Goal: Transaction & Acquisition: Purchase product/service

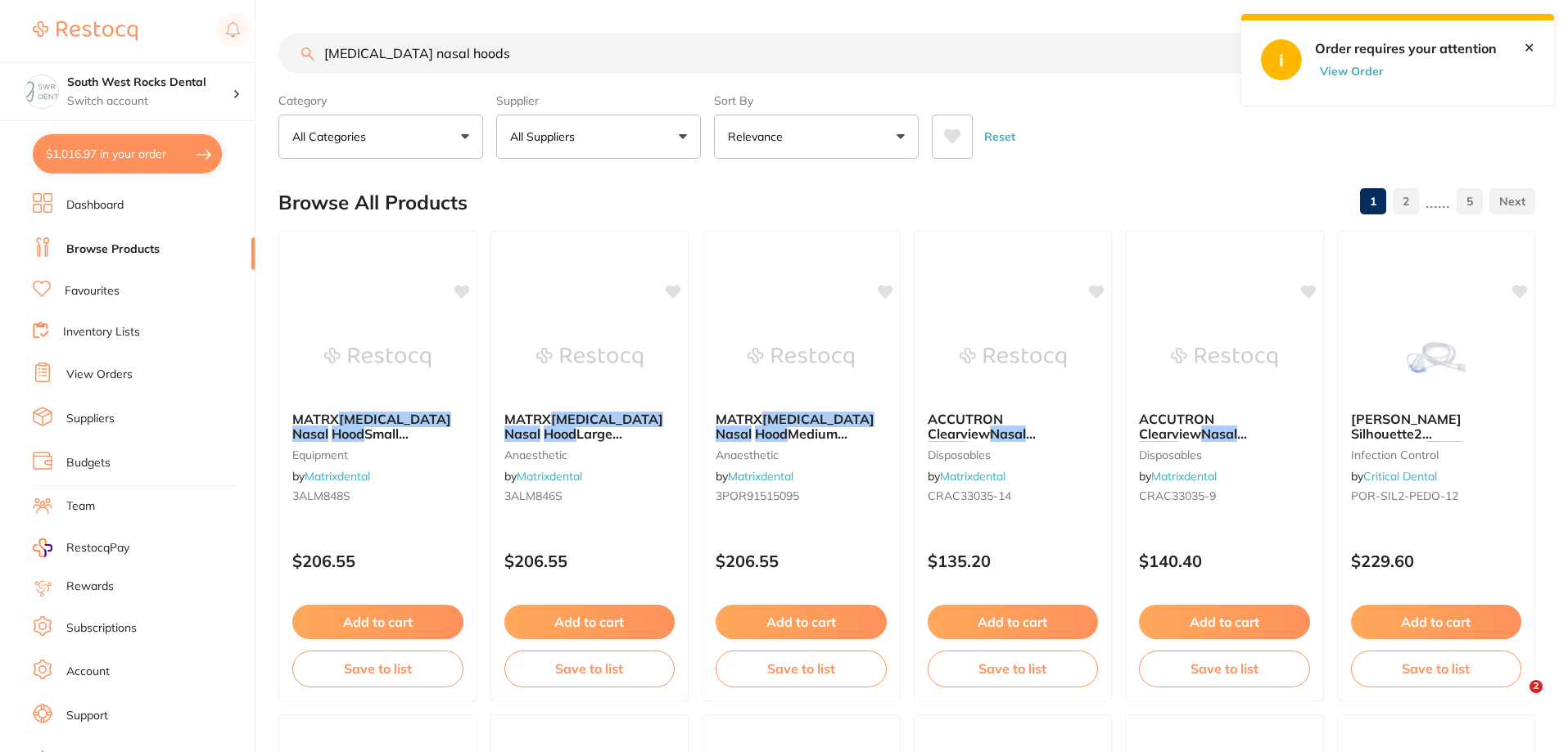
click at [216, 84] on div "$1,016.97 South West Rocks Dental Switch account [GEOGRAPHIC_DATA] Dental $1,01…" at bounding box center [784, 376] width 1568 height 752
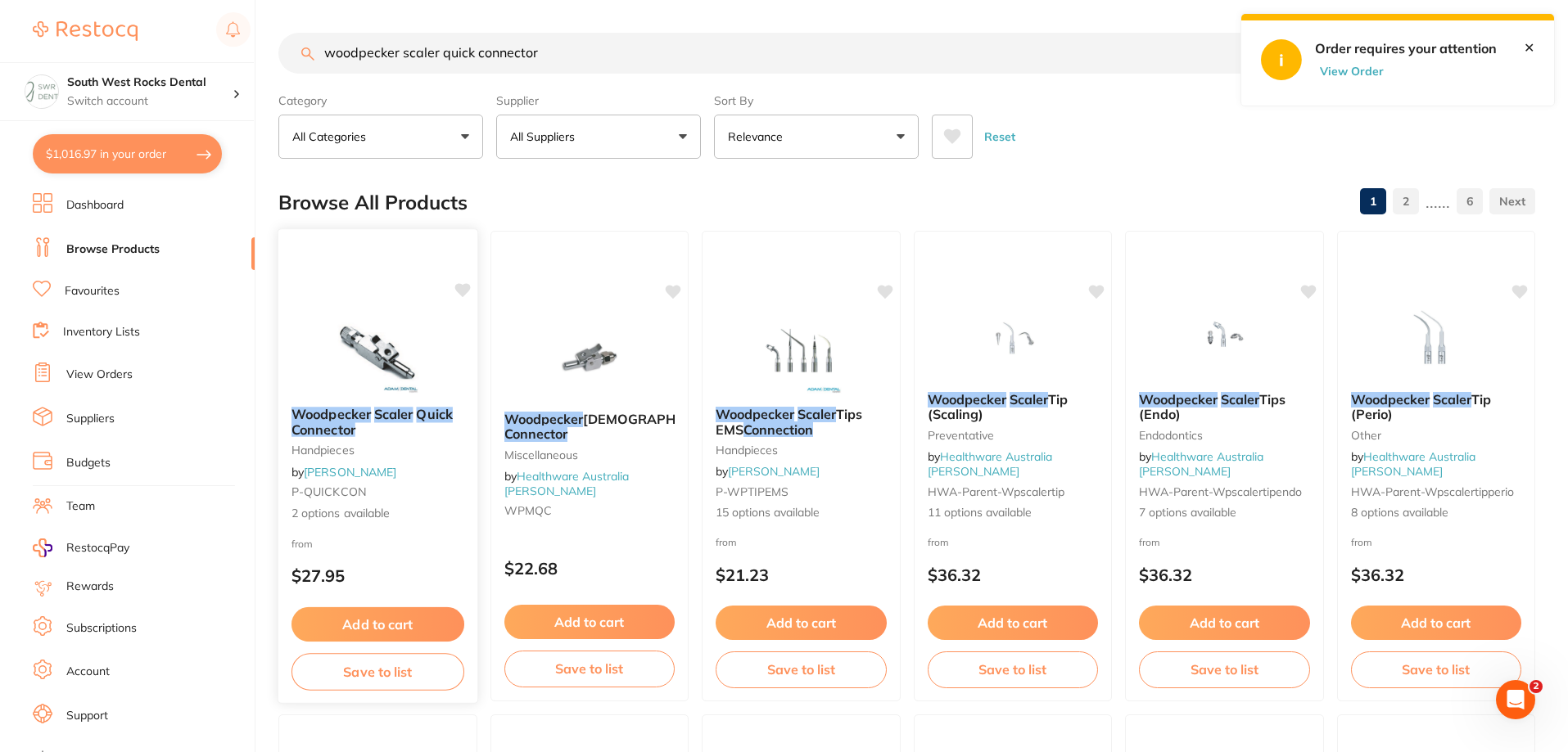
type input "woodpecker scaler quick connector"
click at [353, 418] on em "Woodpecker" at bounding box center [331, 414] width 79 height 16
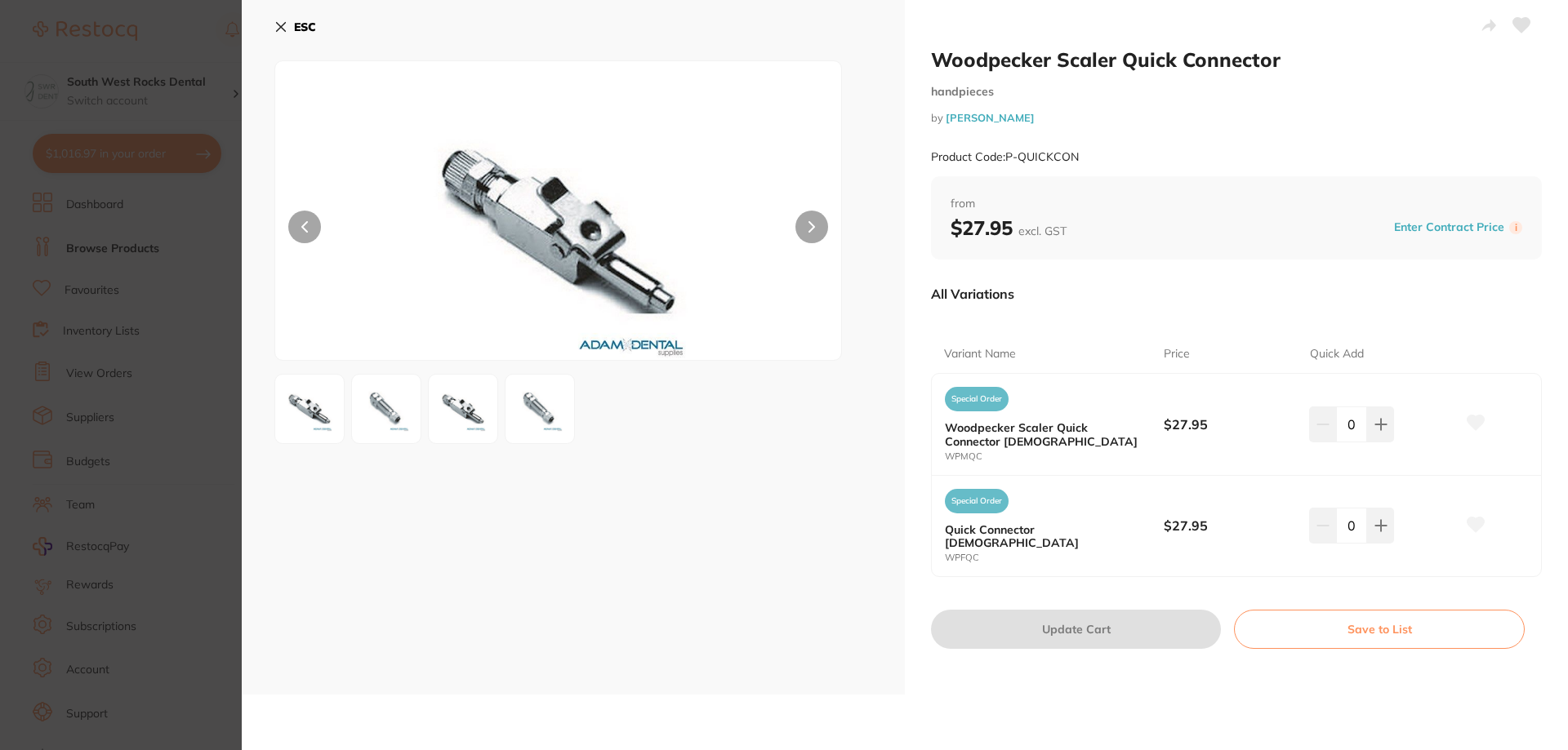
click at [319, 419] on img at bounding box center [309, 409] width 59 height 59
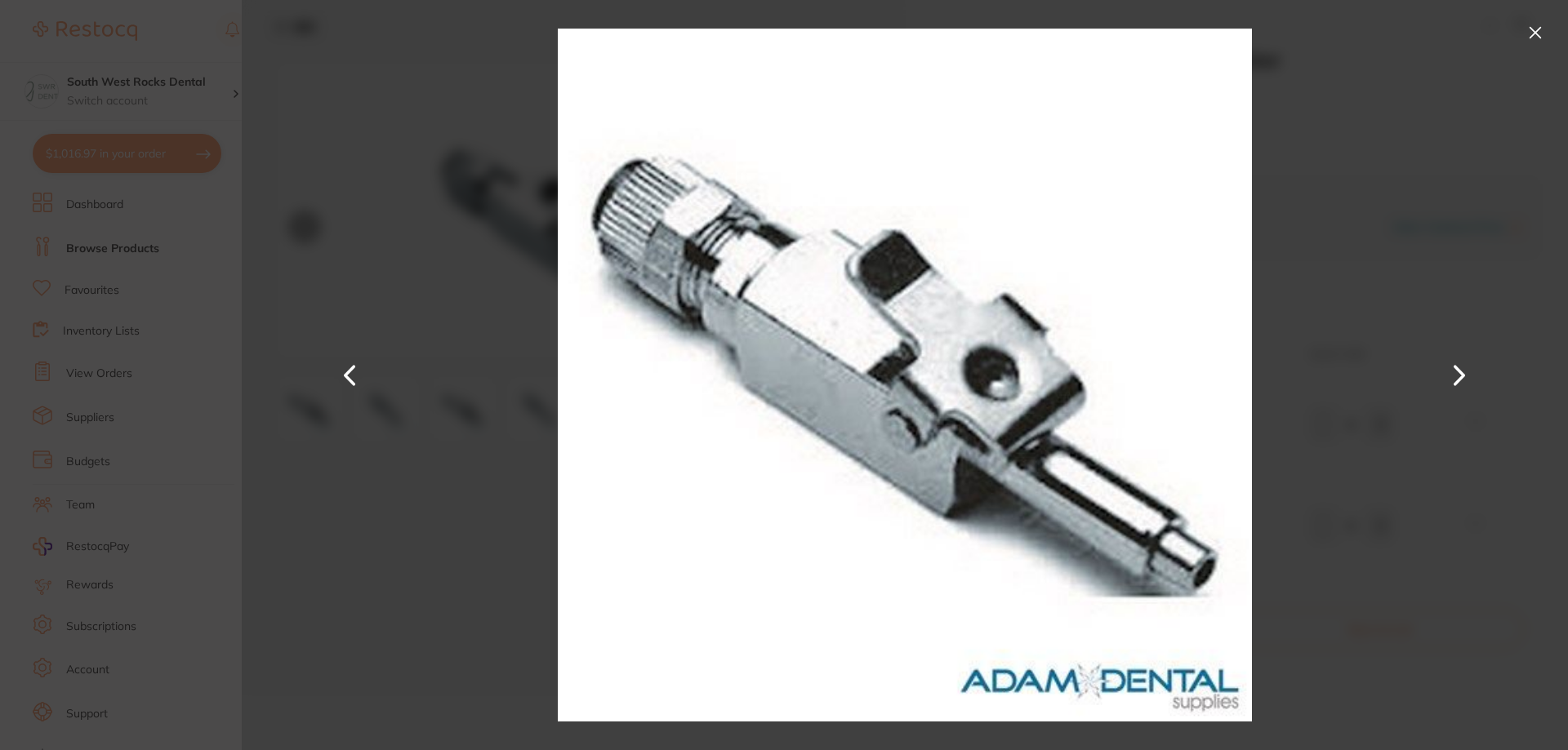
click at [1463, 373] on button at bounding box center [1460, 375] width 40 height 375
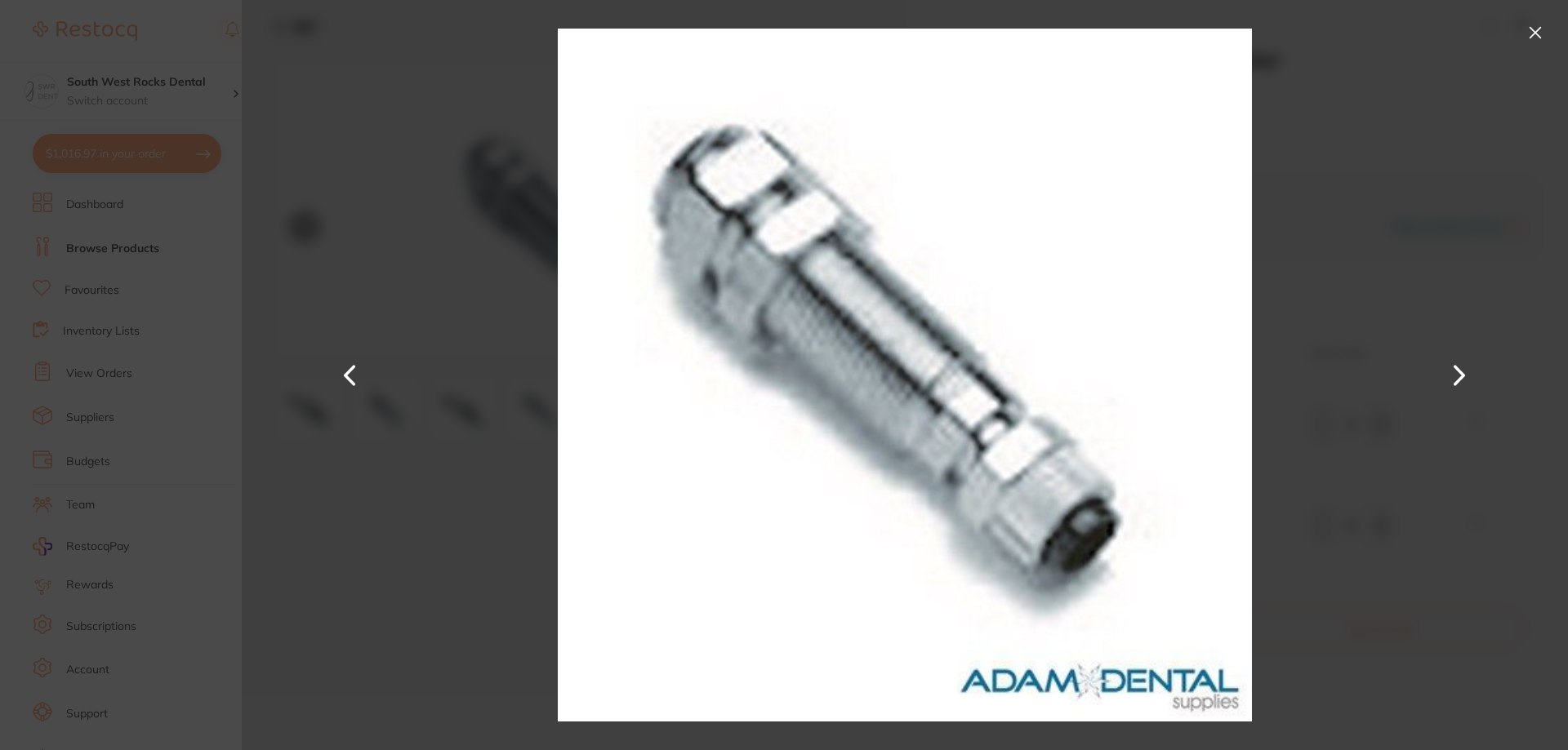
click at [1463, 373] on button at bounding box center [1460, 375] width 40 height 375
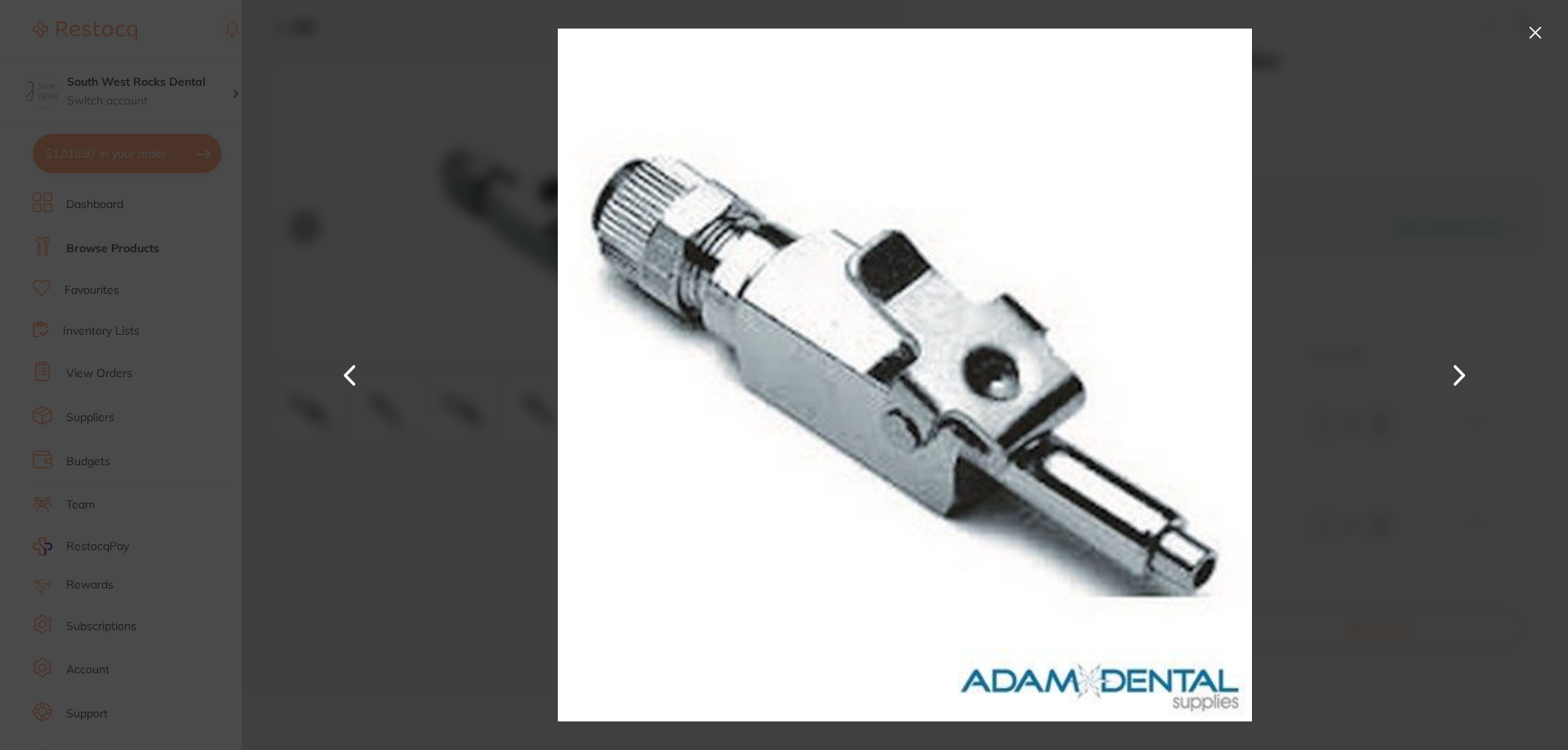
click at [1463, 373] on button at bounding box center [1460, 375] width 40 height 375
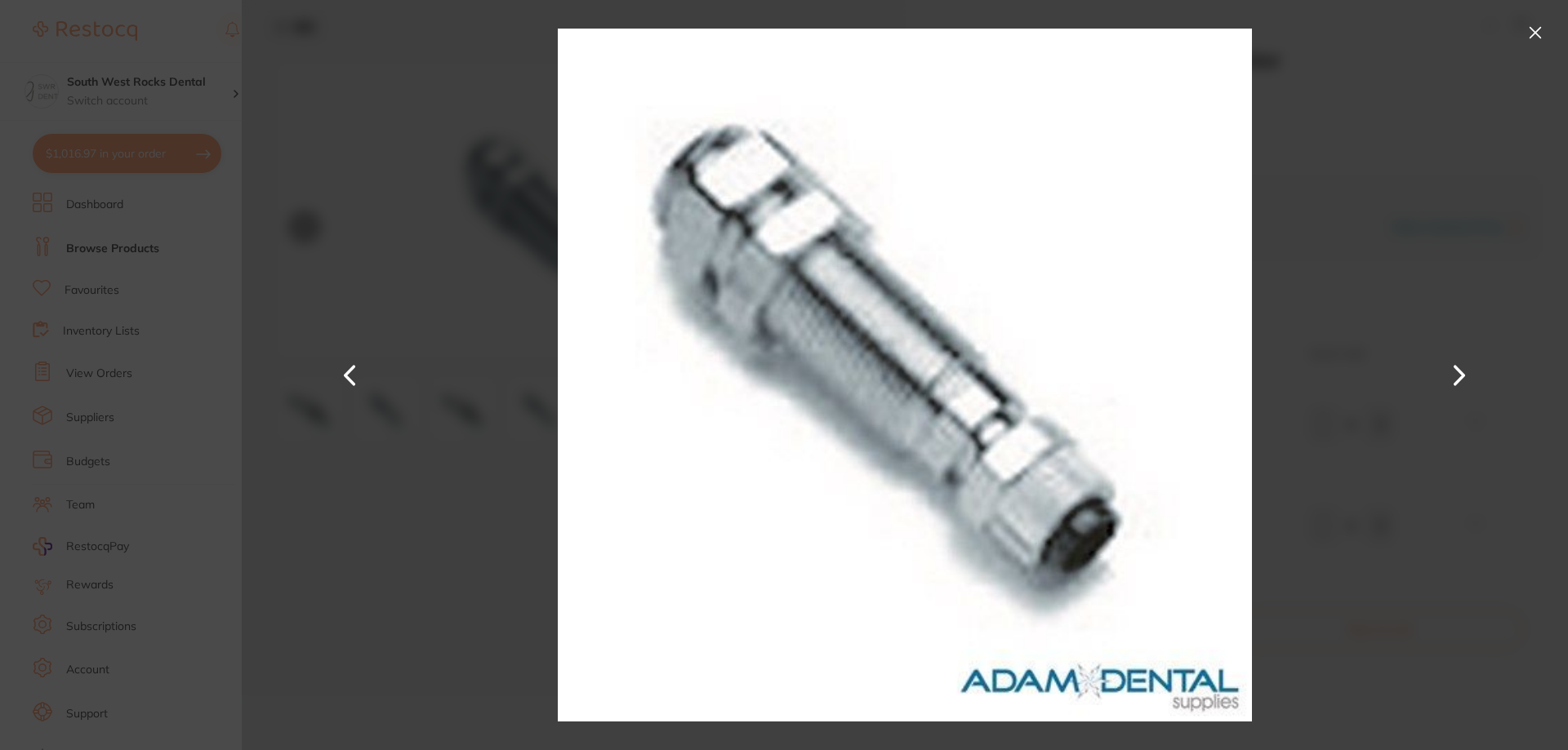
click at [1535, 40] on button at bounding box center [1535, 32] width 26 height 26
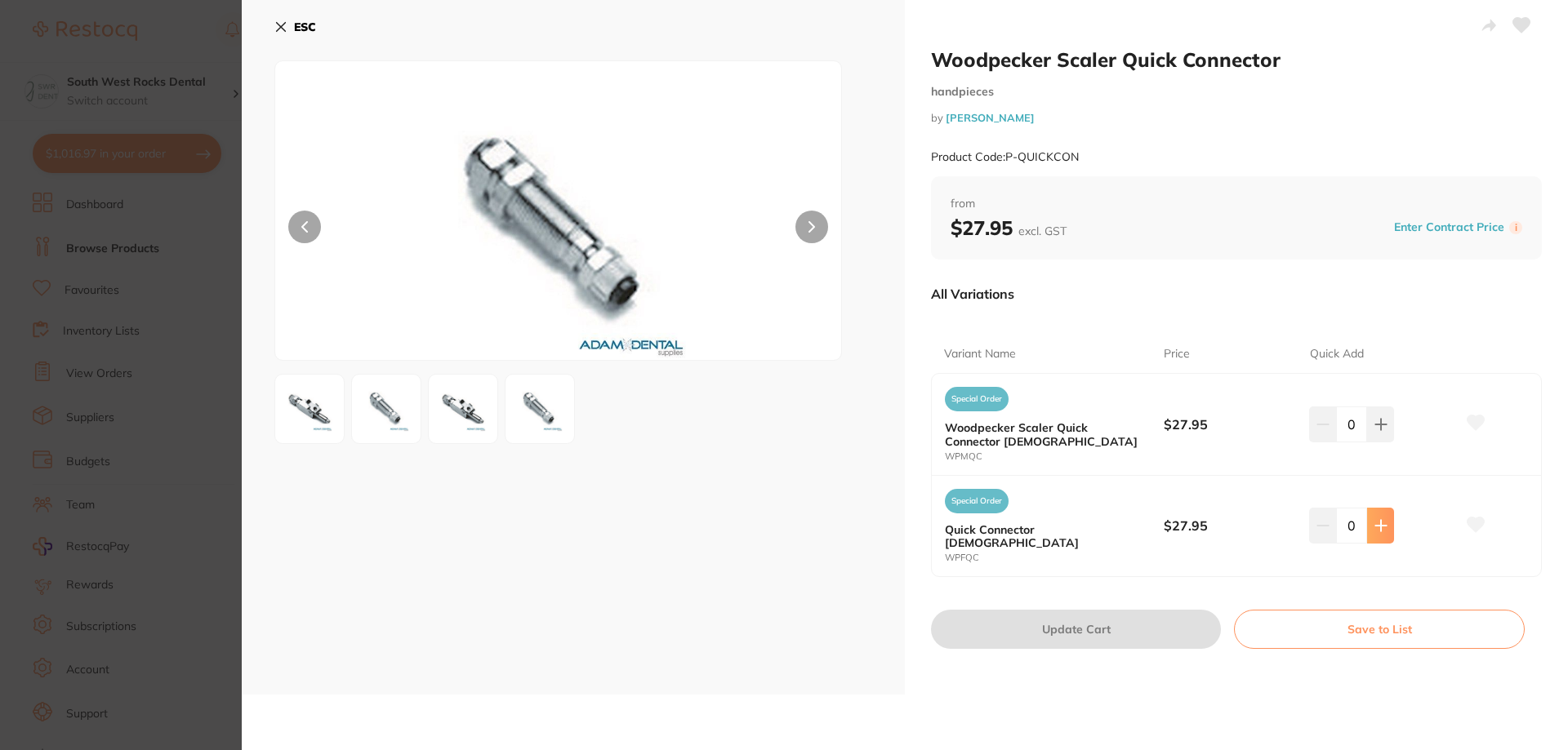
click at [1381, 443] on button at bounding box center [1381, 425] width 27 height 36
type input "1"
click at [1468, 517] on icon at bounding box center [1476, 524] width 17 height 14
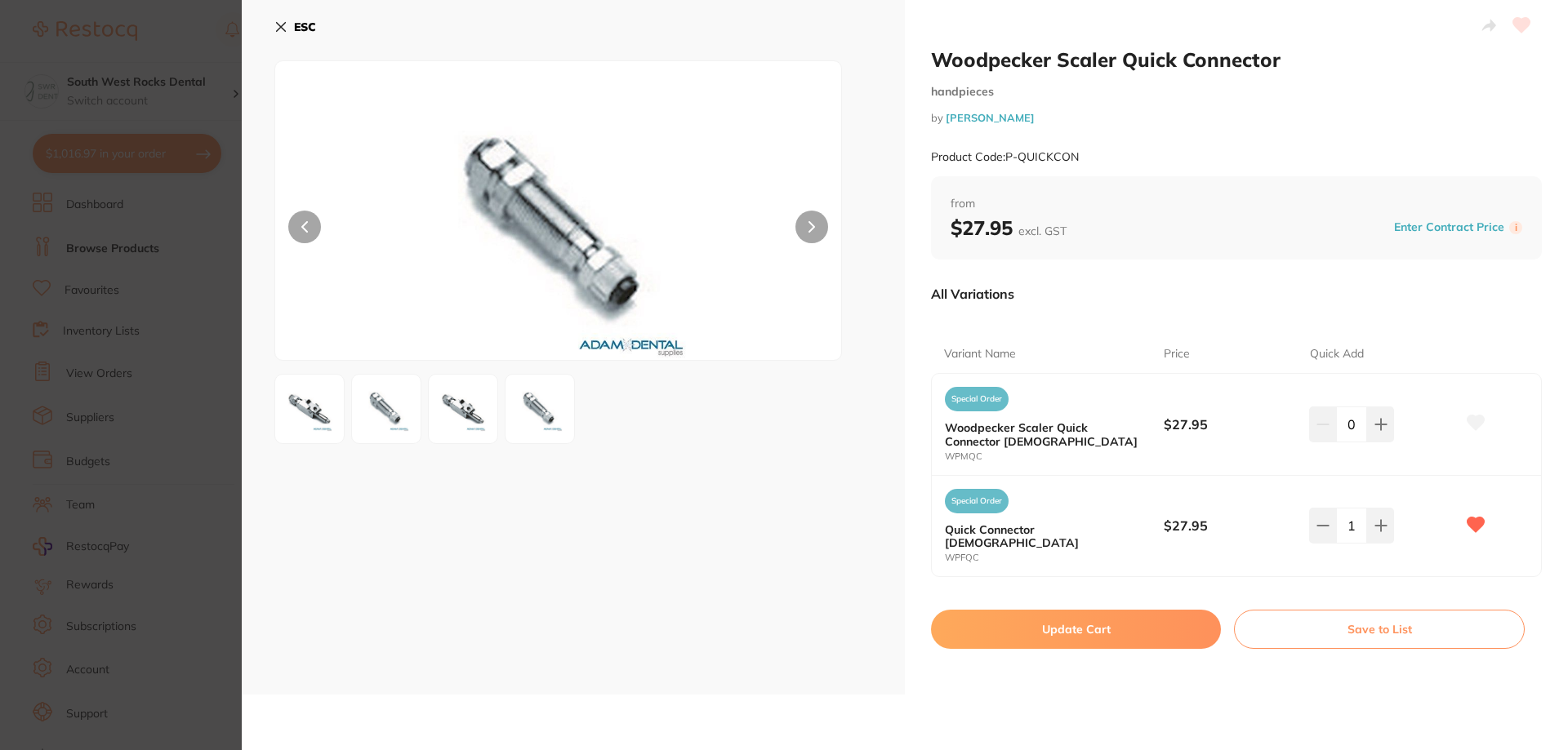
click at [1067, 610] on button "Update Cart" at bounding box center [1076, 629] width 290 height 40
checkbox input "false"
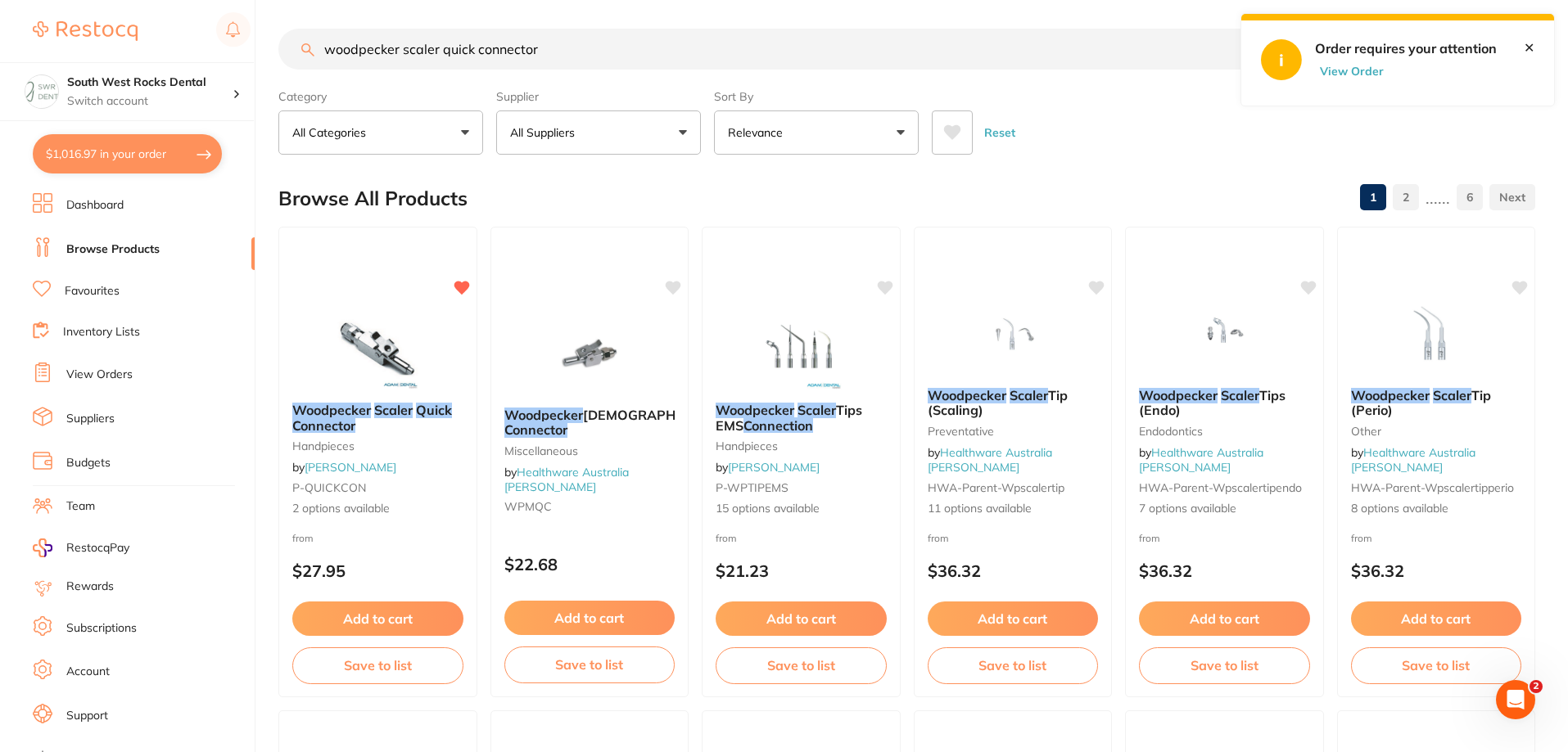
scroll to position [1, 0]
drag, startPoint x: 572, startPoint y: 58, endPoint x: 291, endPoint y: 64, distance: 281.1
click at [291, 64] on input "woodpecker scaler quick connector" at bounding box center [781, 49] width 1006 height 41
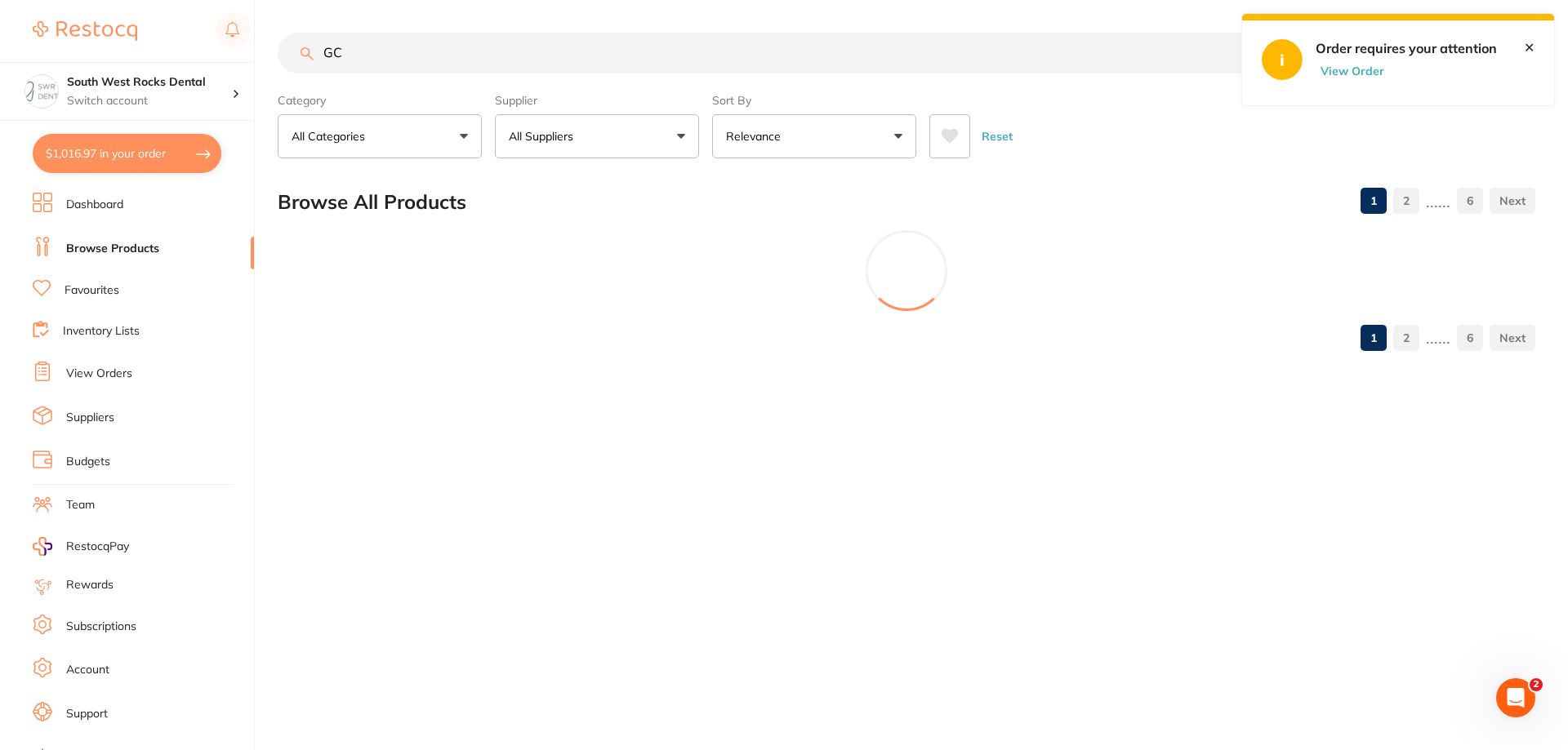
type input "G"
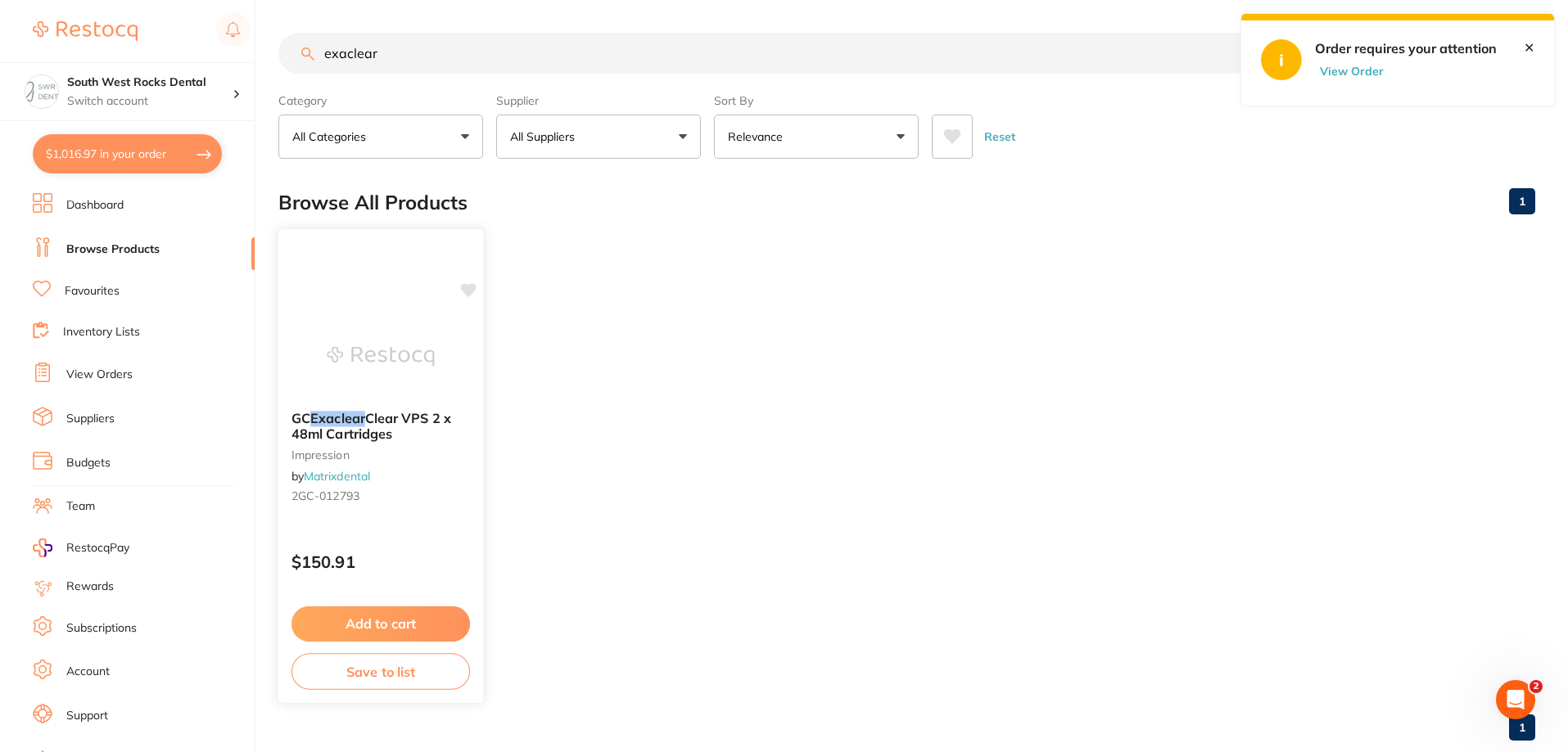
type input "exaclear"
drag, startPoint x: 435, startPoint y: 418, endPoint x: 294, endPoint y: 418, distance: 141.0
click at [294, 418] on span "GC Exaclear Clear VPS 2 x 48ml Cartridges" at bounding box center [371, 425] width 160 height 32
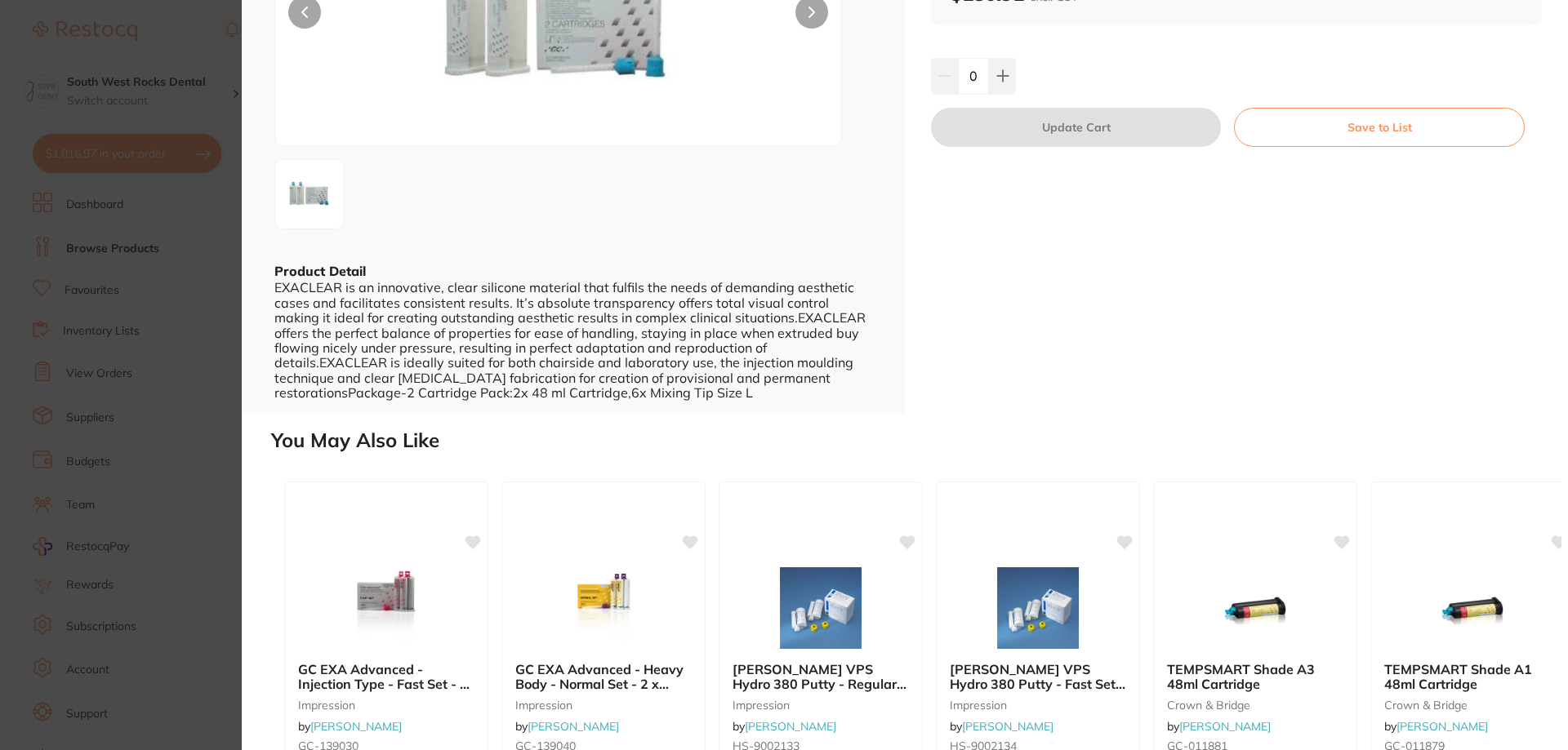
scroll to position [327, 0]
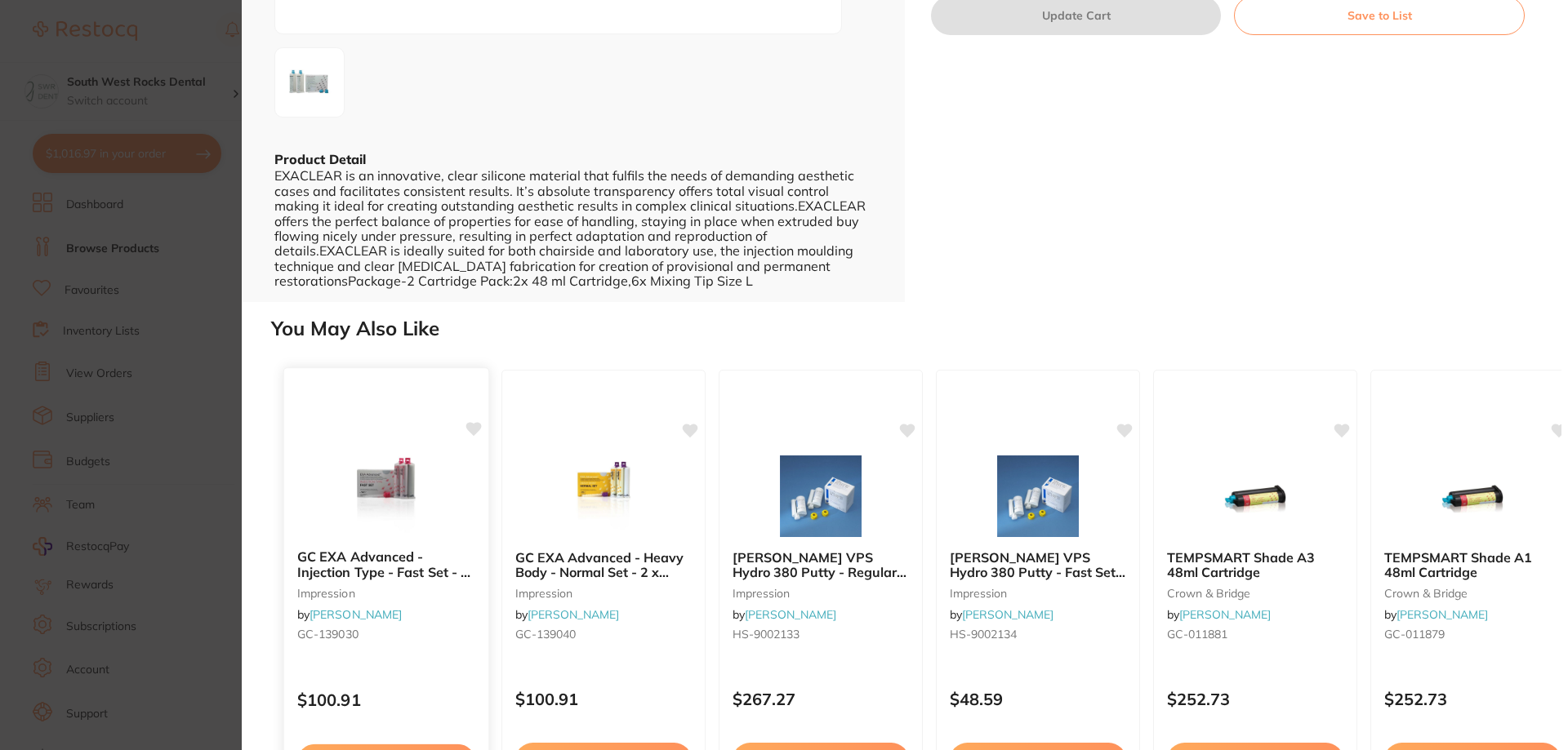
click at [403, 472] on img at bounding box center [385, 495] width 107 height 83
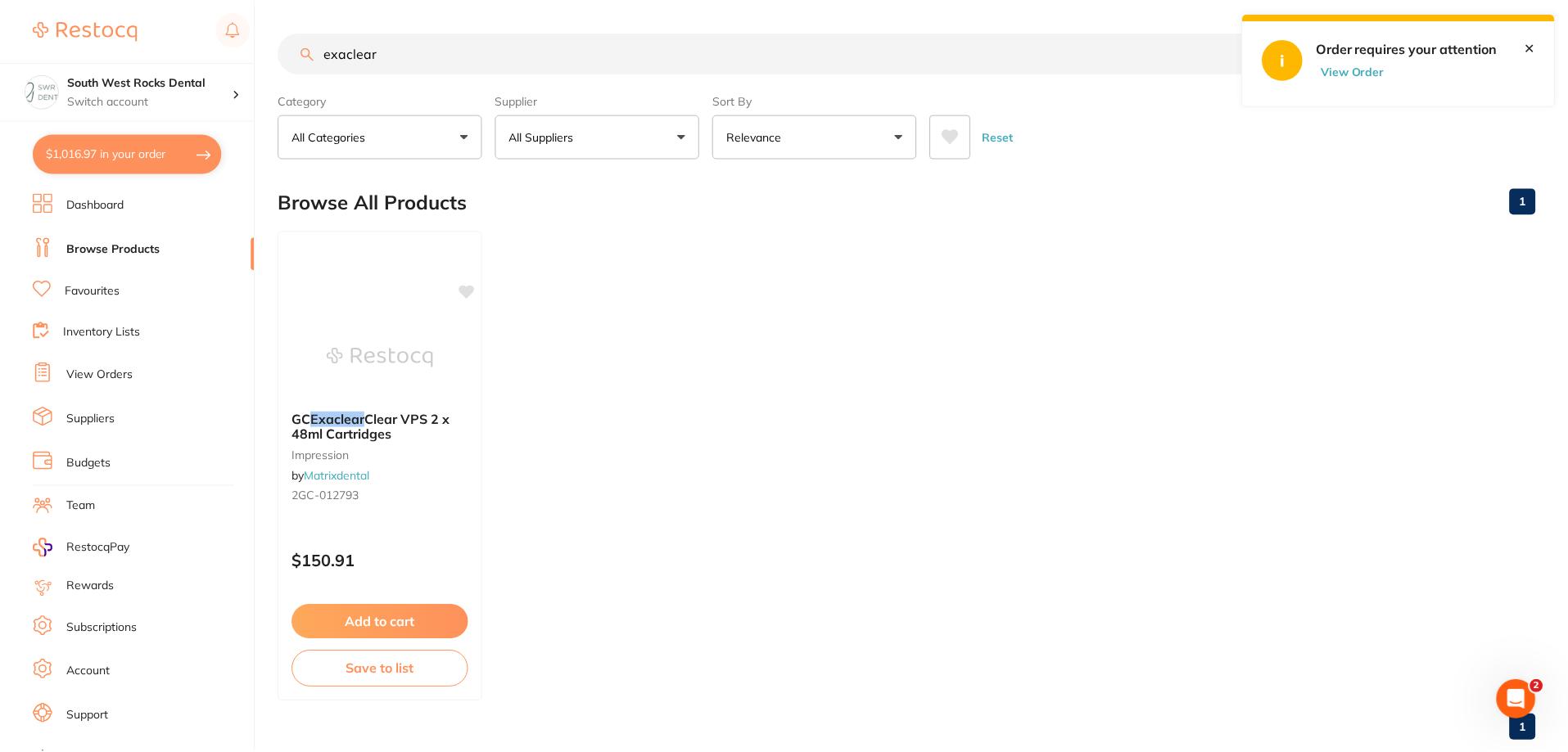
scroll to position [5, 0]
